Goal: Transaction & Acquisition: Book appointment/travel/reservation

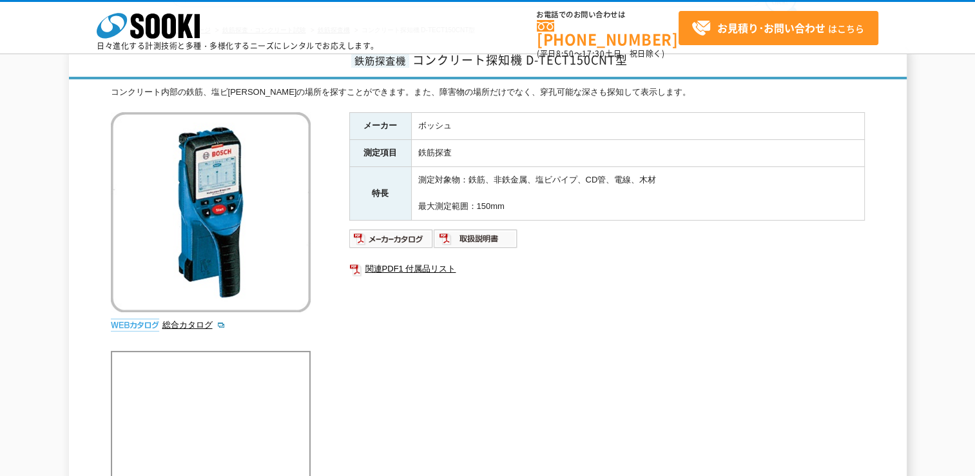
scroll to position [129, 0]
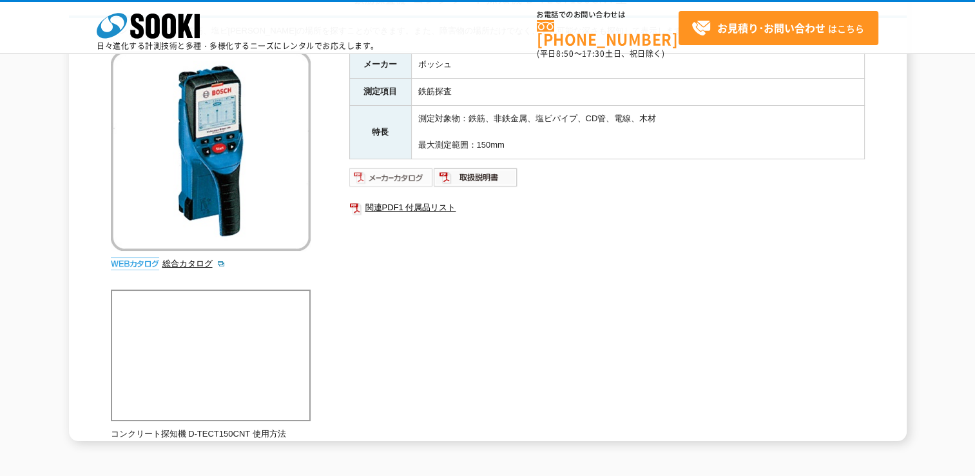
click at [406, 181] on img at bounding box center [391, 177] width 84 height 21
click at [478, 179] on img at bounding box center [476, 177] width 84 height 21
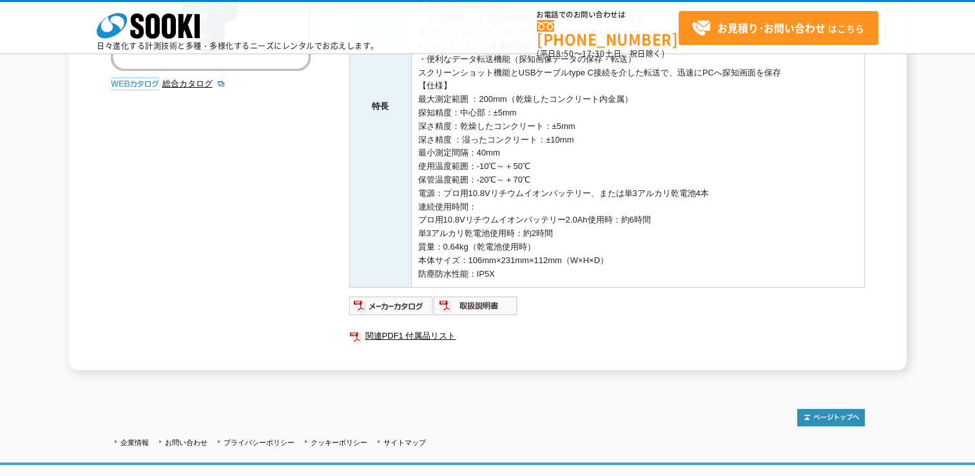
scroll to position [399, 0]
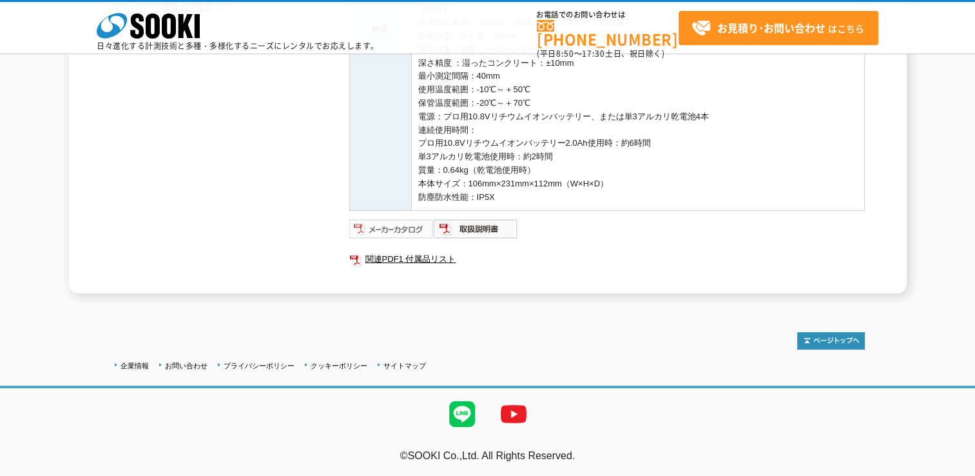
click at [418, 229] on img at bounding box center [391, 228] width 84 height 21
click at [499, 226] on img at bounding box center [476, 228] width 84 height 21
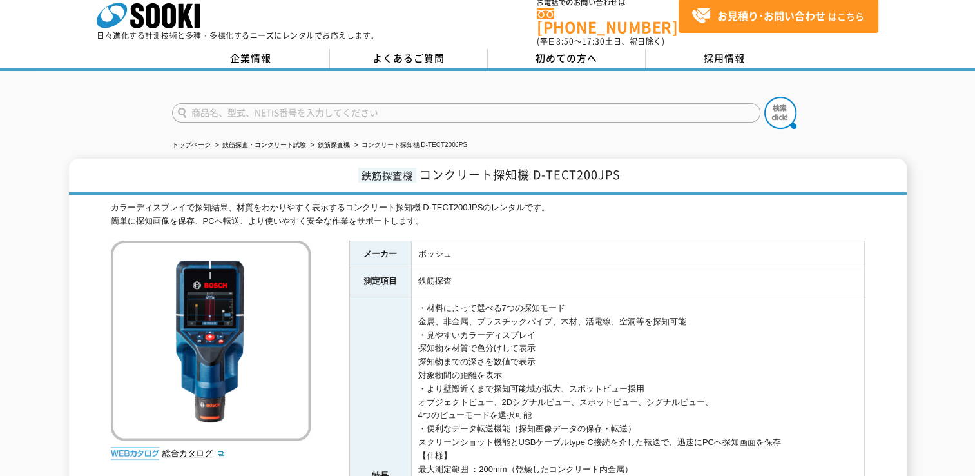
scroll to position [0, 0]
